Goal: Task Accomplishment & Management: Manage account settings

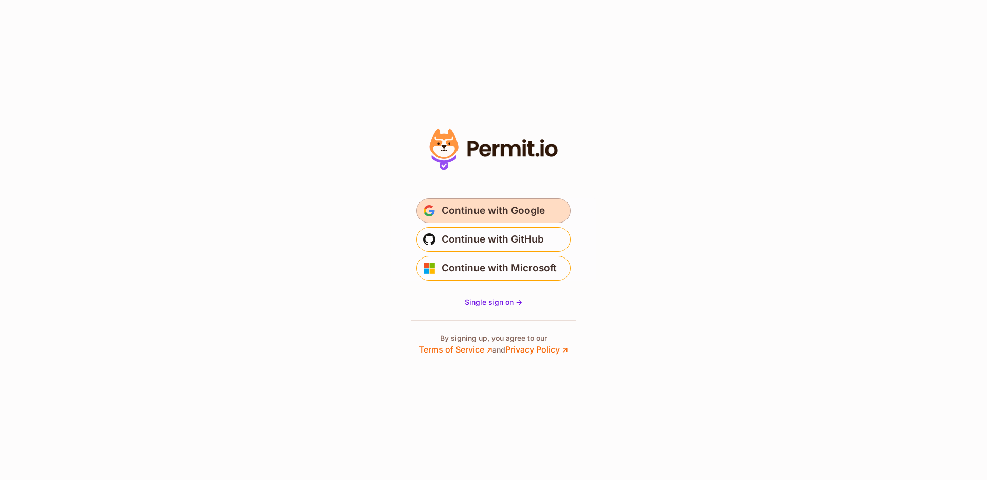
click at [541, 216] on span "Continue with Google" at bounding box center [493, 211] width 103 height 16
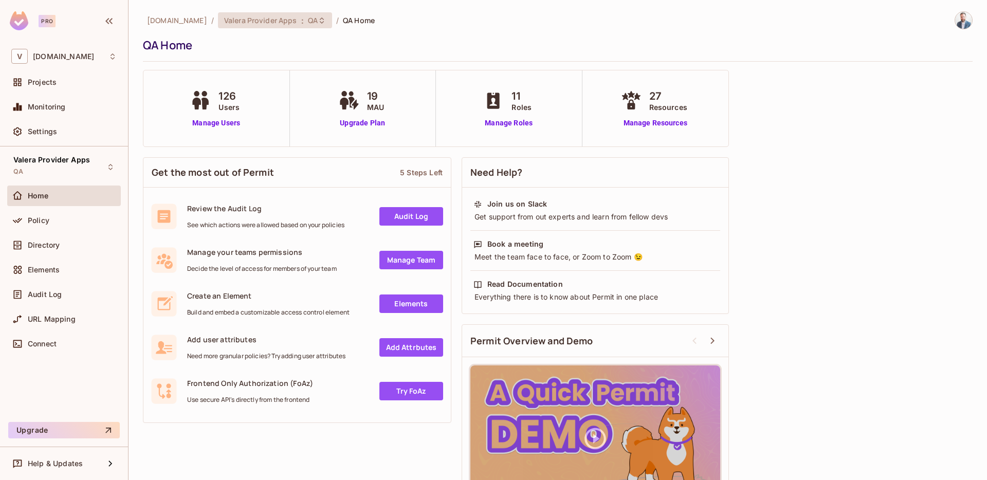
click at [318, 22] on icon at bounding box center [322, 20] width 8 height 8
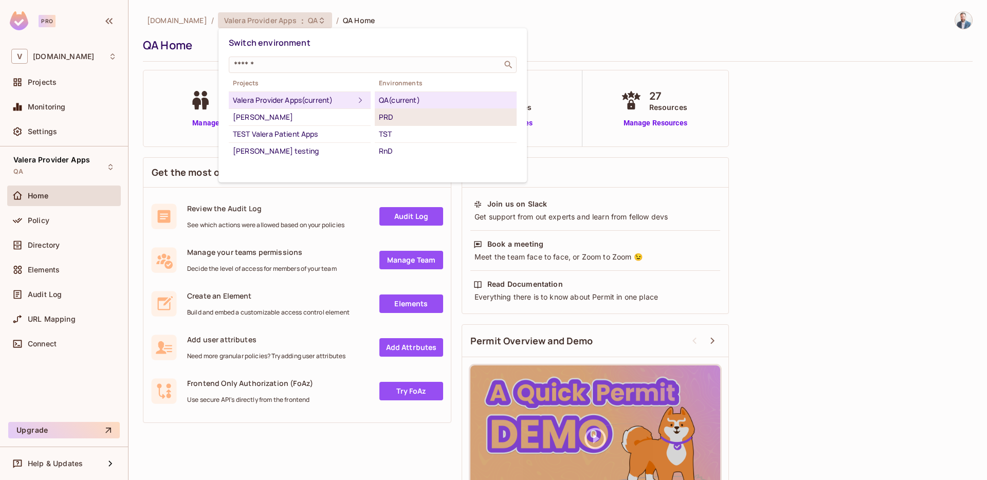
click at [385, 120] on div "PRD" at bounding box center [446, 117] width 134 height 12
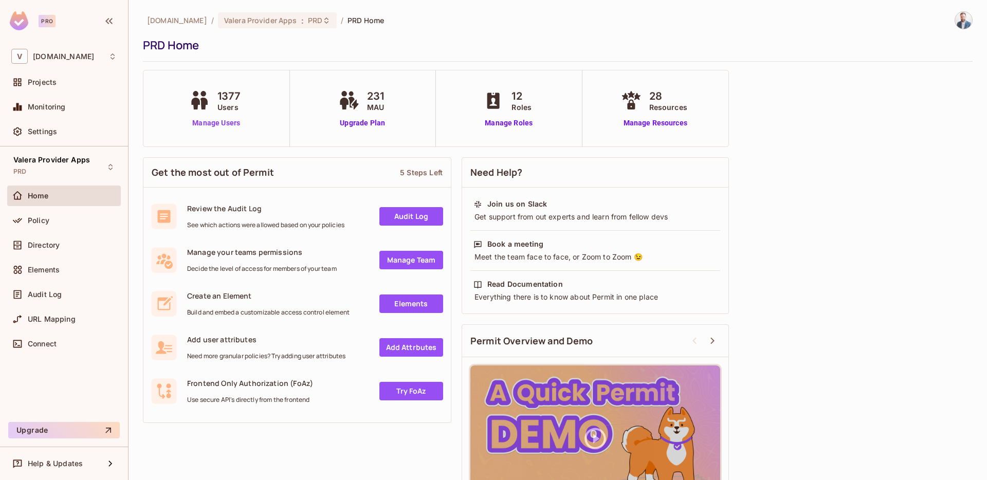
click at [217, 124] on link "Manage Users" at bounding box center [217, 123] width 60 height 11
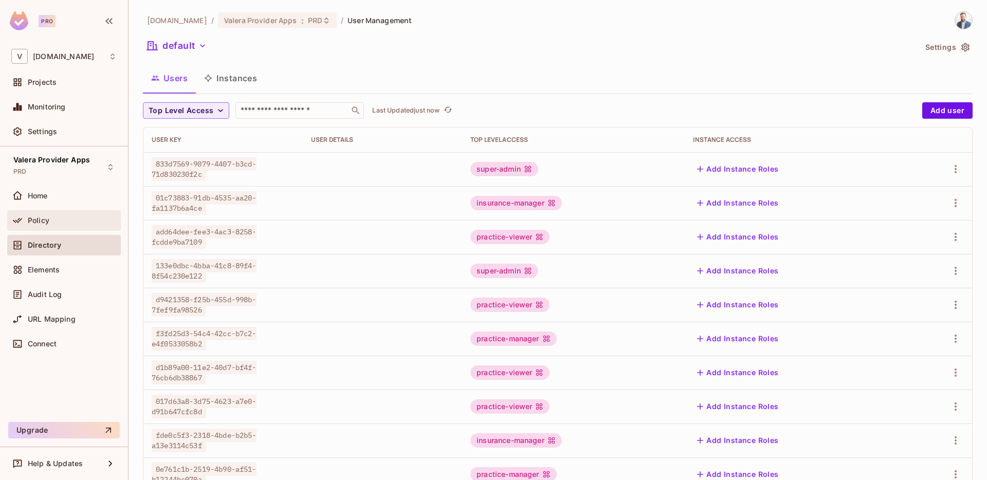
click at [57, 220] on div "Policy" at bounding box center [72, 221] width 89 height 8
